Goal: Task Accomplishment & Management: Complete application form

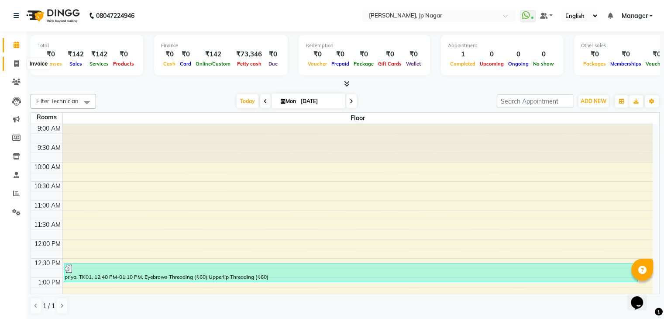
click at [16, 67] on span at bounding box center [16, 64] width 15 height 10
select select "service"
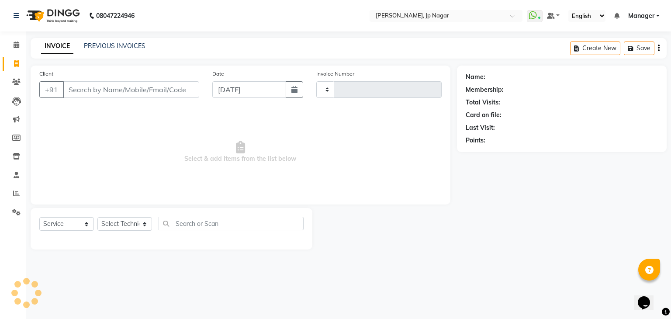
type input "0879"
select select "6318"
click at [141, 225] on select "Select Technician asid [PERSON_NAME] Manager [PERSON_NAME] [PERSON_NAME] Suma S…" at bounding box center [124, 224] width 55 height 14
select select "80452"
click at [97, 217] on select "Select Technician asid [PERSON_NAME] Manager [PERSON_NAME] [PERSON_NAME] Suma S…" at bounding box center [124, 224] width 55 height 14
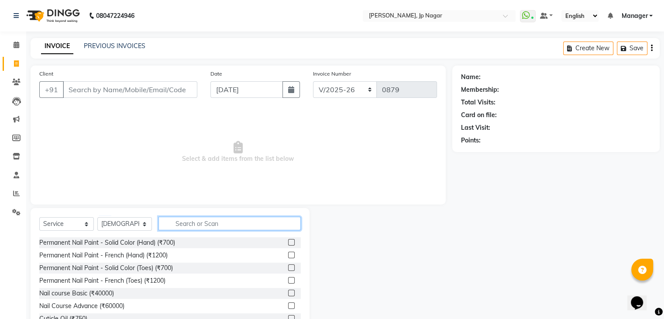
click at [190, 228] on input "text" at bounding box center [230, 224] width 142 height 14
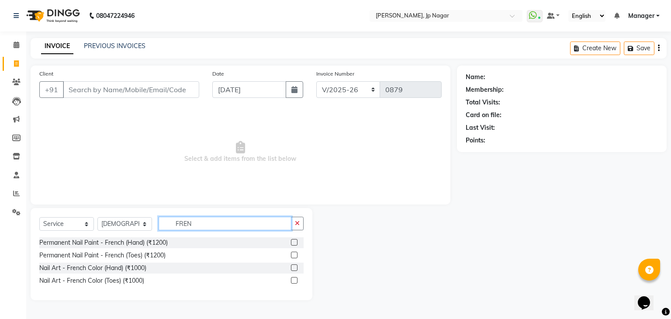
type input "FREN"
click at [296, 242] on label at bounding box center [294, 242] width 7 height 7
click at [296, 242] on input "checkbox" at bounding box center [294, 243] width 6 height 6
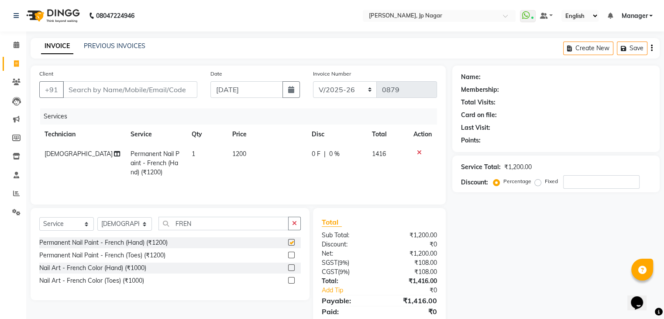
checkbox input "false"
click at [269, 222] on input "FREN" at bounding box center [224, 224] width 130 height 14
type input "F"
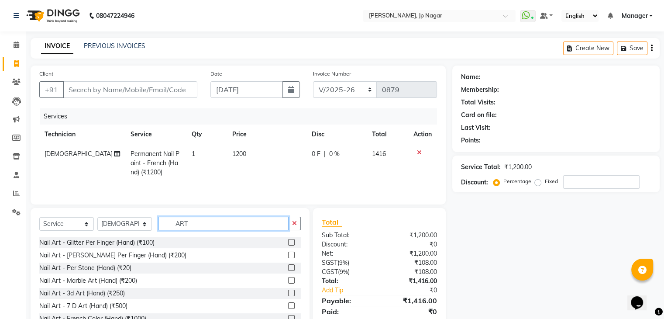
type input "ART"
click at [288, 254] on label at bounding box center [291, 255] width 7 height 7
click at [288, 254] on input "checkbox" at bounding box center [291, 255] width 6 height 6
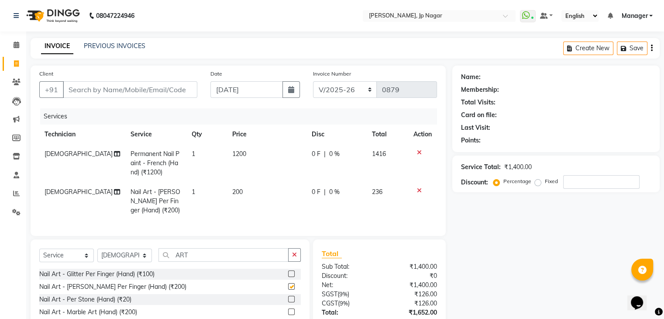
checkbox input "false"
click at [148, 91] on input "Client" at bounding box center [130, 89] width 134 height 17
type input "7"
type input "0"
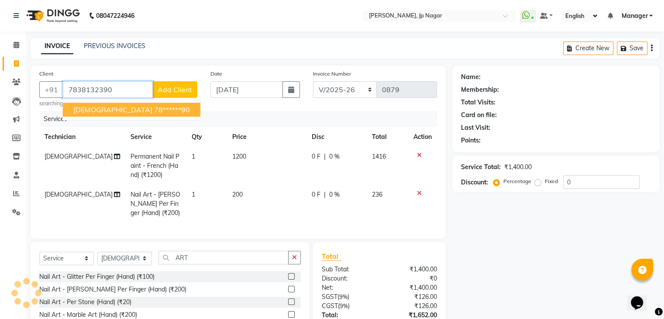
type input "7838132390"
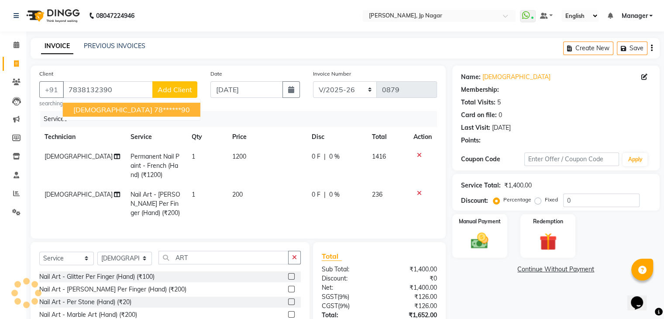
select select "1: Object"
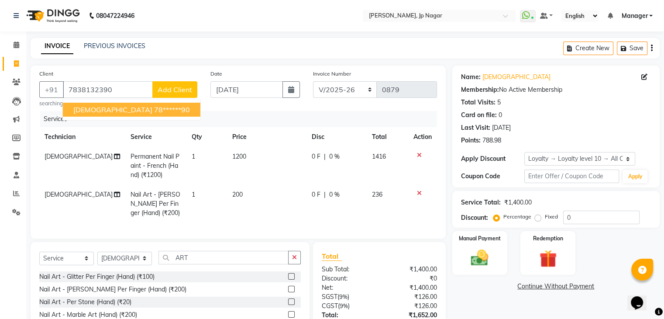
click at [154, 107] on ngb-highlight "78******90" at bounding box center [172, 109] width 36 height 9
type input "78******90"
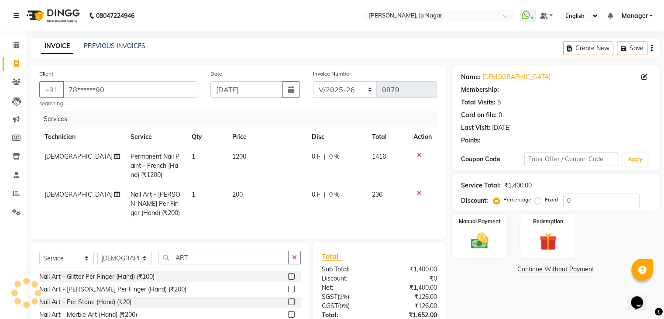
select select "1: Object"
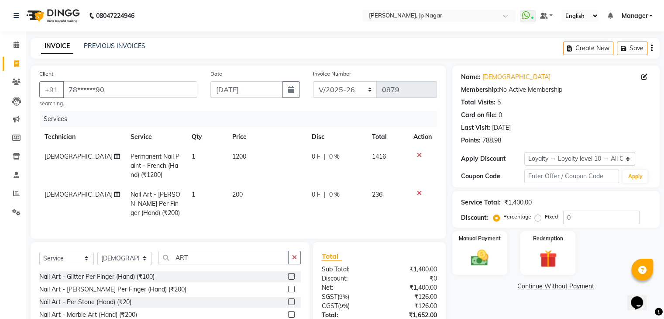
scroll to position [72, 0]
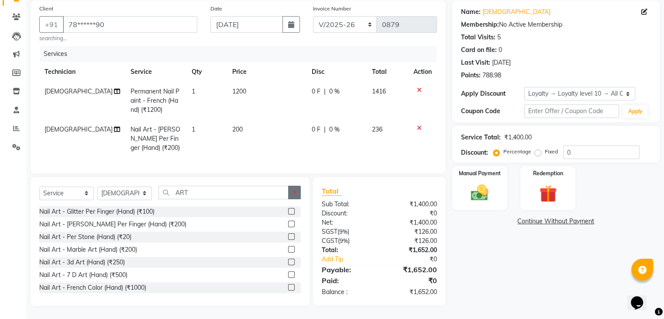
click at [299, 191] on button "button" at bounding box center [294, 193] width 13 height 14
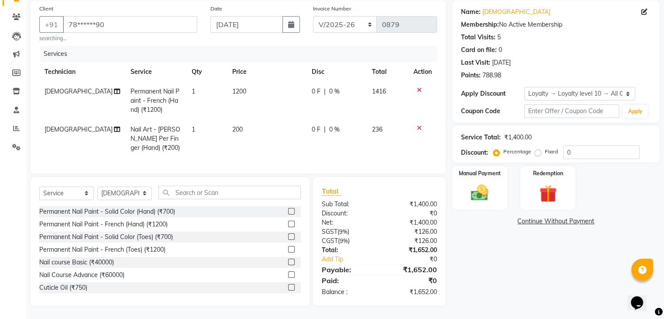
click at [307, 188] on div "Select Service Product Membership Package Voucher Prepaid Gift Card Select Tech…" at bounding box center [170, 241] width 279 height 129
click at [464, 179] on div "Manual Payment" at bounding box center [479, 187] width 57 height 45
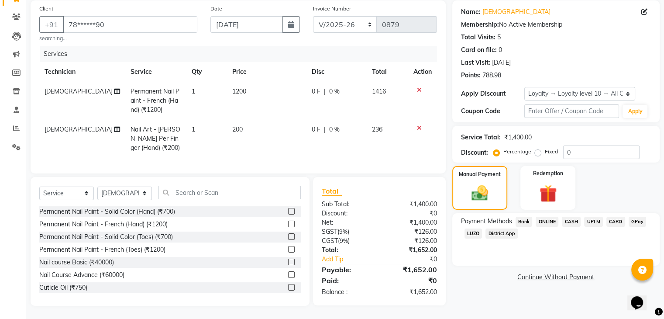
click at [596, 217] on span "UPI M" at bounding box center [593, 222] width 19 height 10
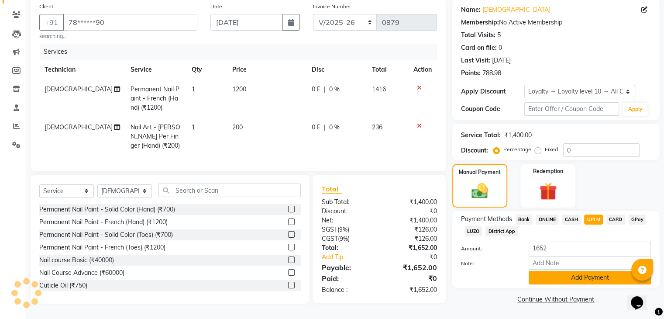
click at [579, 275] on button "Add Payment" at bounding box center [590, 278] width 122 height 14
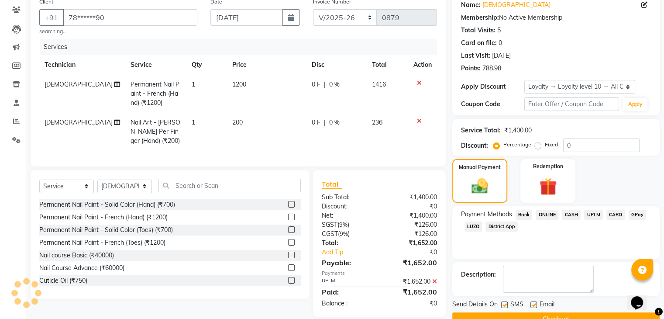
click at [579, 275] on textarea at bounding box center [548, 278] width 91 height 27
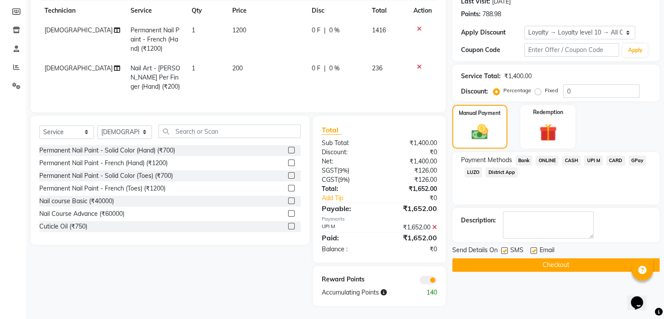
click at [576, 258] on button "Checkout" at bounding box center [555, 265] width 207 height 14
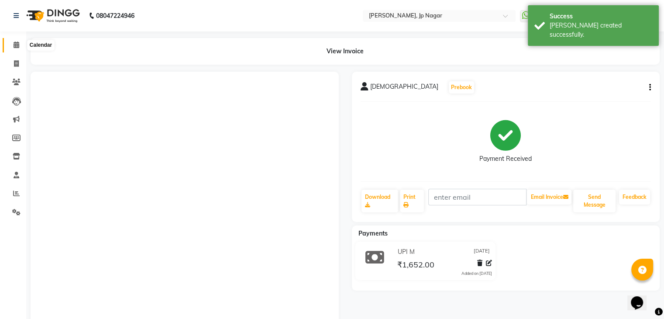
click at [14, 43] on icon at bounding box center [17, 44] width 6 height 7
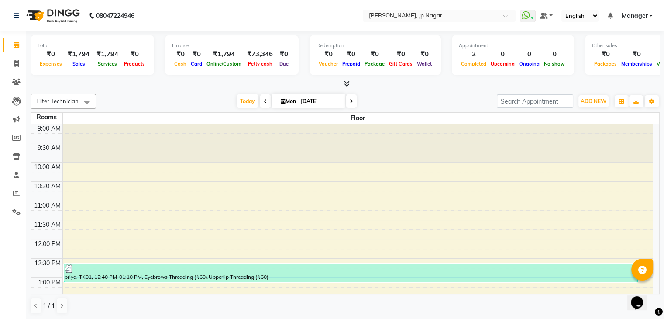
click at [348, 82] on icon at bounding box center [347, 83] width 6 height 7
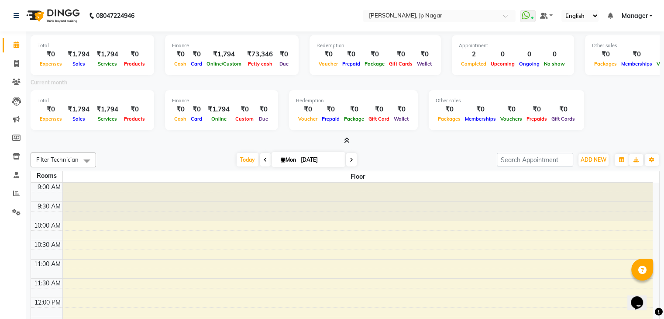
click at [347, 142] on icon at bounding box center [347, 140] width 6 height 7
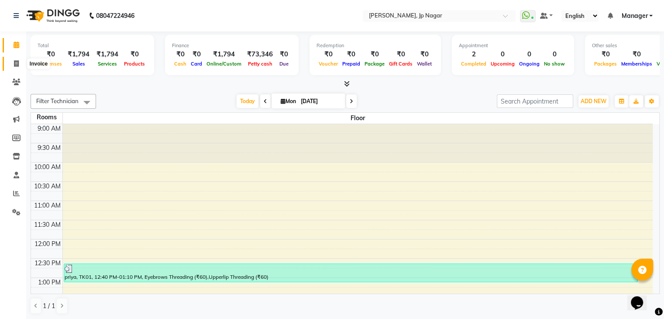
click at [17, 61] on icon at bounding box center [16, 63] width 5 height 7
select select "service"
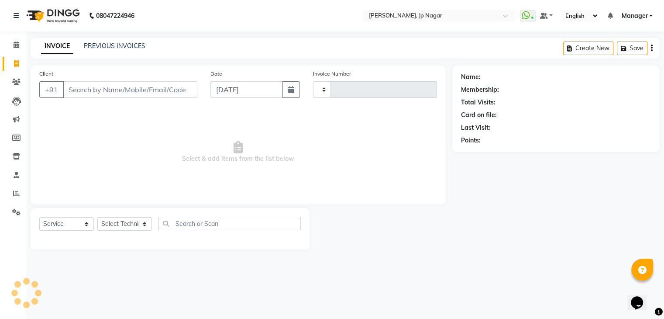
type input "0880"
select select "6318"
click at [131, 224] on select "Select Technician asid [PERSON_NAME] Manager [PERSON_NAME] [PERSON_NAME] Suma S…" at bounding box center [124, 224] width 55 height 14
select select "81548"
click at [97, 217] on select "Select Technician asid [PERSON_NAME] Manager [PERSON_NAME] [PERSON_NAME] Suma S…" at bounding box center [124, 224] width 55 height 14
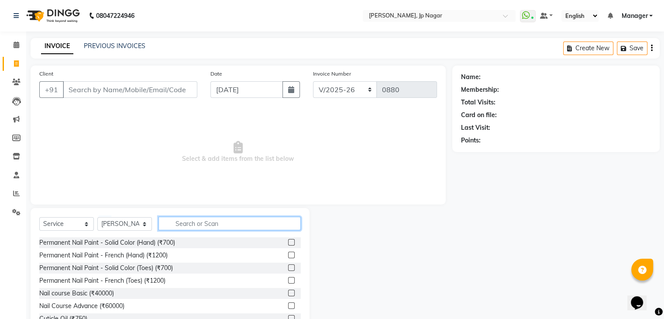
click at [175, 224] on input "text" at bounding box center [230, 224] width 142 height 14
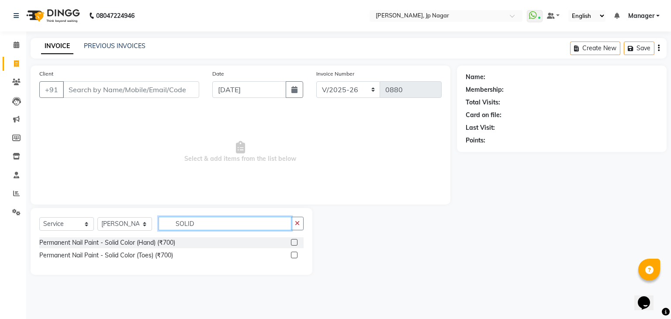
type input "SOLID"
click at [292, 243] on label at bounding box center [294, 242] width 7 height 7
click at [292, 243] on input "checkbox" at bounding box center [294, 243] width 6 height 6
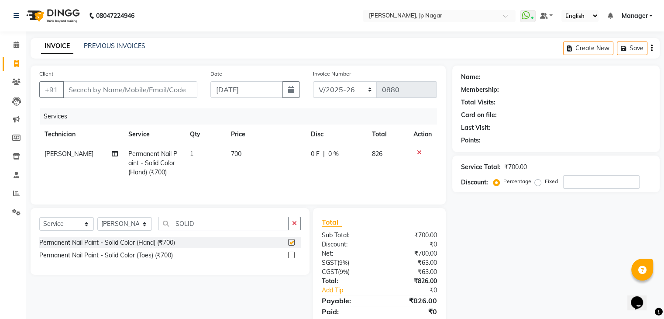
checkbox input "false"
click at [145, 91] on input "Client" at bounding box center [130, 89] width 134 height 17
click at [417, 152] on icon at bounding box center [419, 152] width 5 height 6
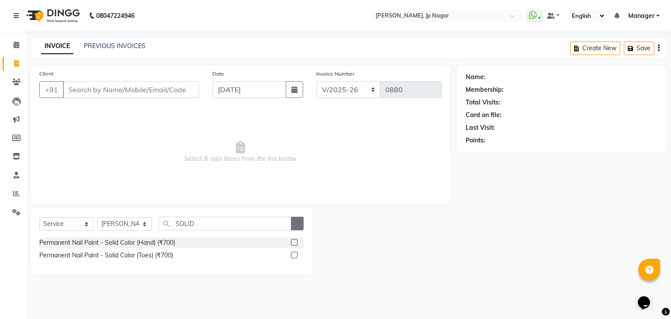
click at [302, 223] on button "button" at bounding box center [297, 224] width 13 height 14
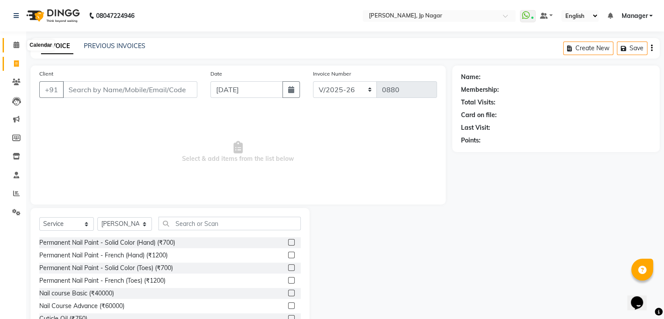
click at [14, 42] on icon at bounding box center [17, 44] width 6 height 7
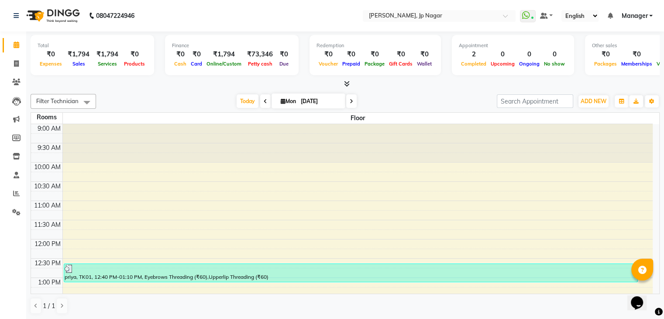
click at [344, 80] on icon at bounding box center [347, 83] width 6 height 7
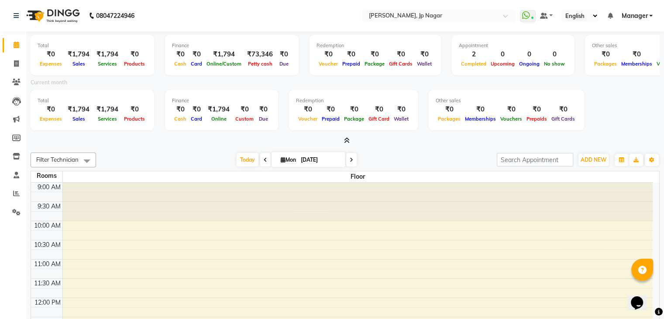
click at [349, 139] on icon at bounding box center [347, 140] width 6 height 7
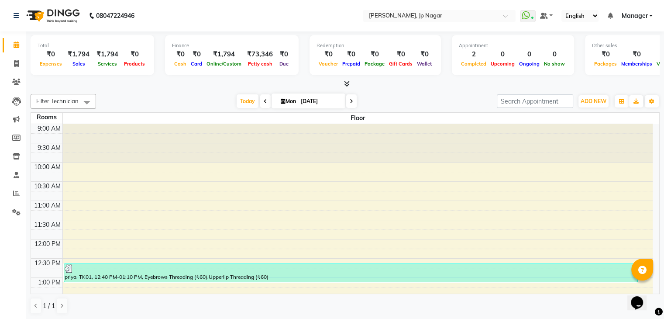
click at [347, 81] on icon at bounding box center [347, 83] width 6 height 7
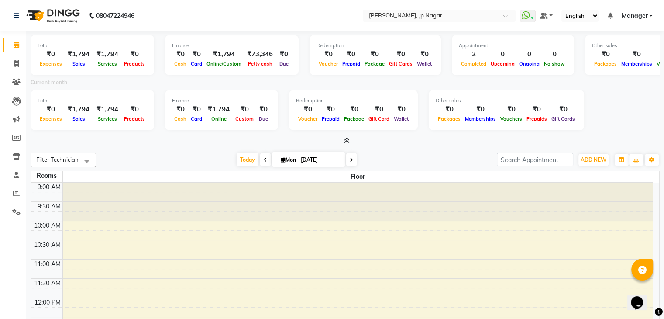
click at [348, 139] on icon at bounding box center [347, 140] width 6 height 7
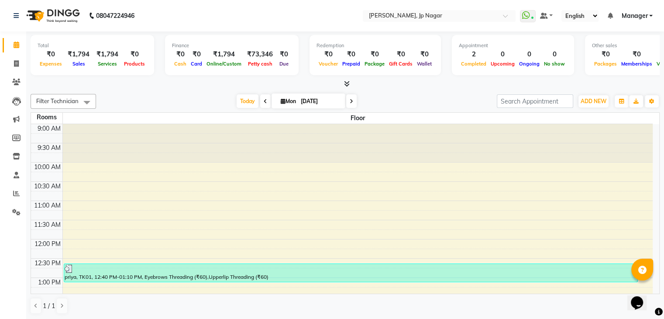
click at [348, 83] on icon at bounding box center [347, 83] width 6 height 7
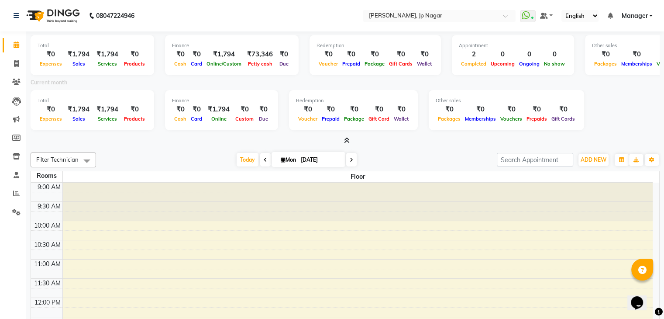
click at [346, 137] on icon at bounding box center [347, 140] width 6 height 7
